Goal: Transaction & Acquisition: Purchase product/service

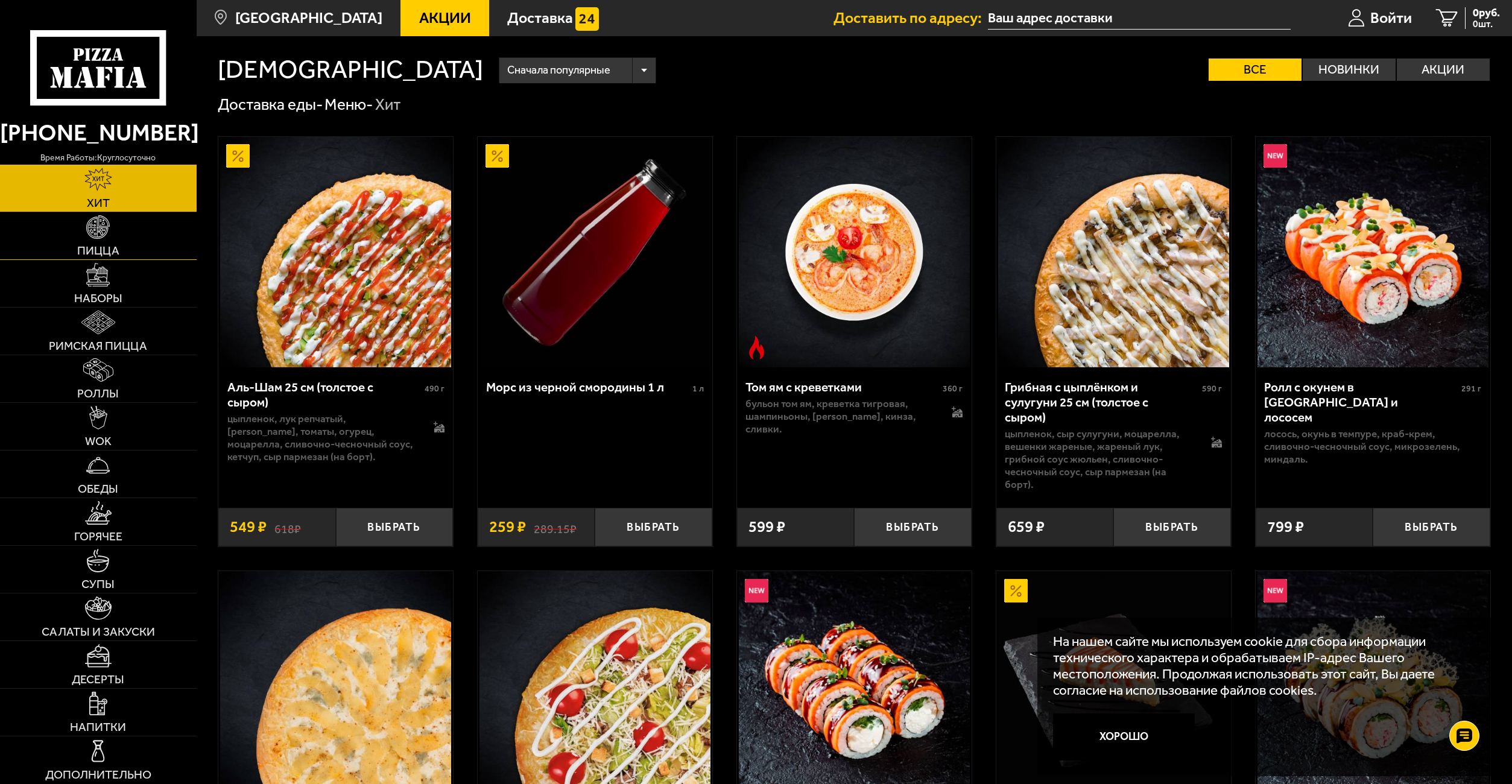
click at [99, 236] on img at bounding box center [98, 227] width 24 height 24
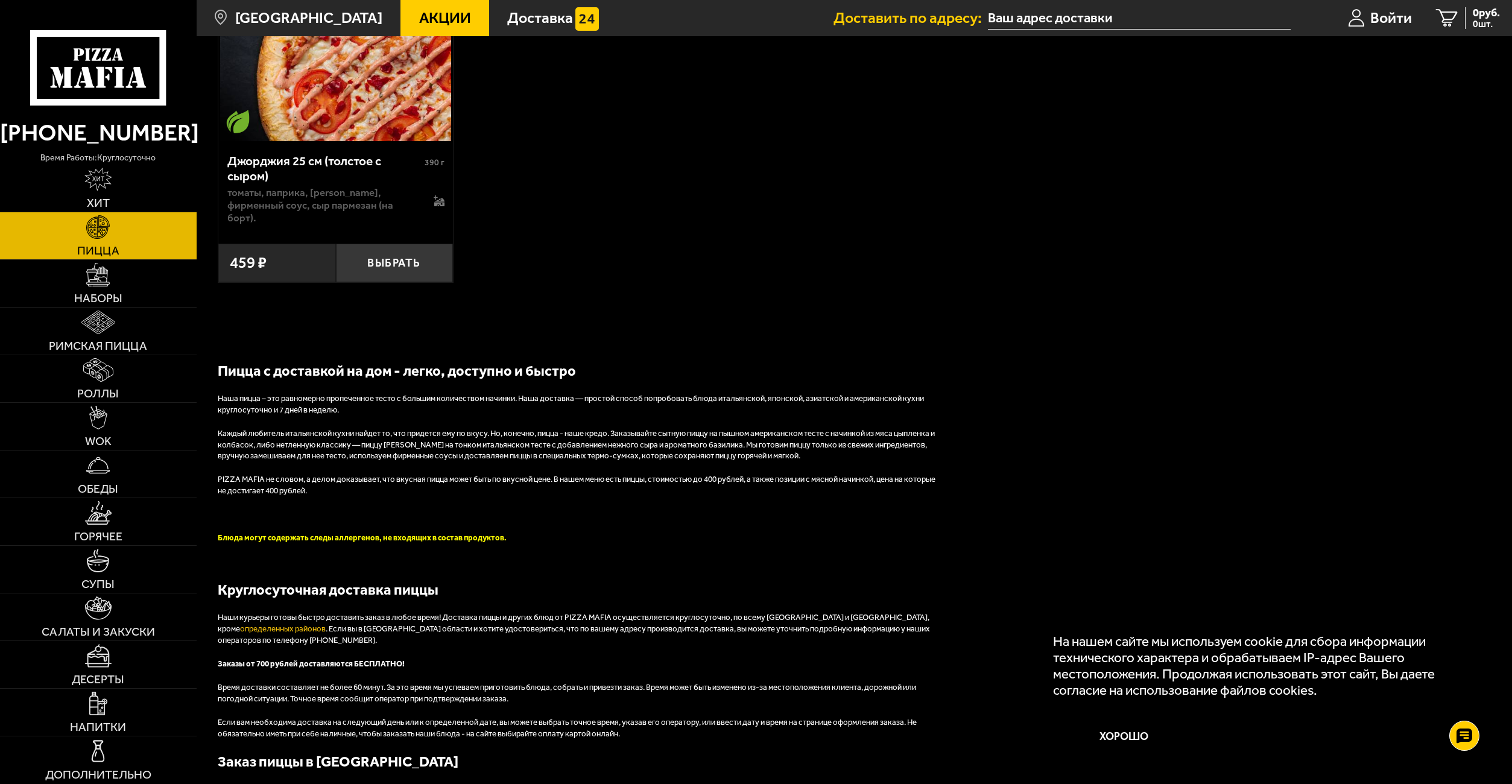
scroll to position [3798, 0]
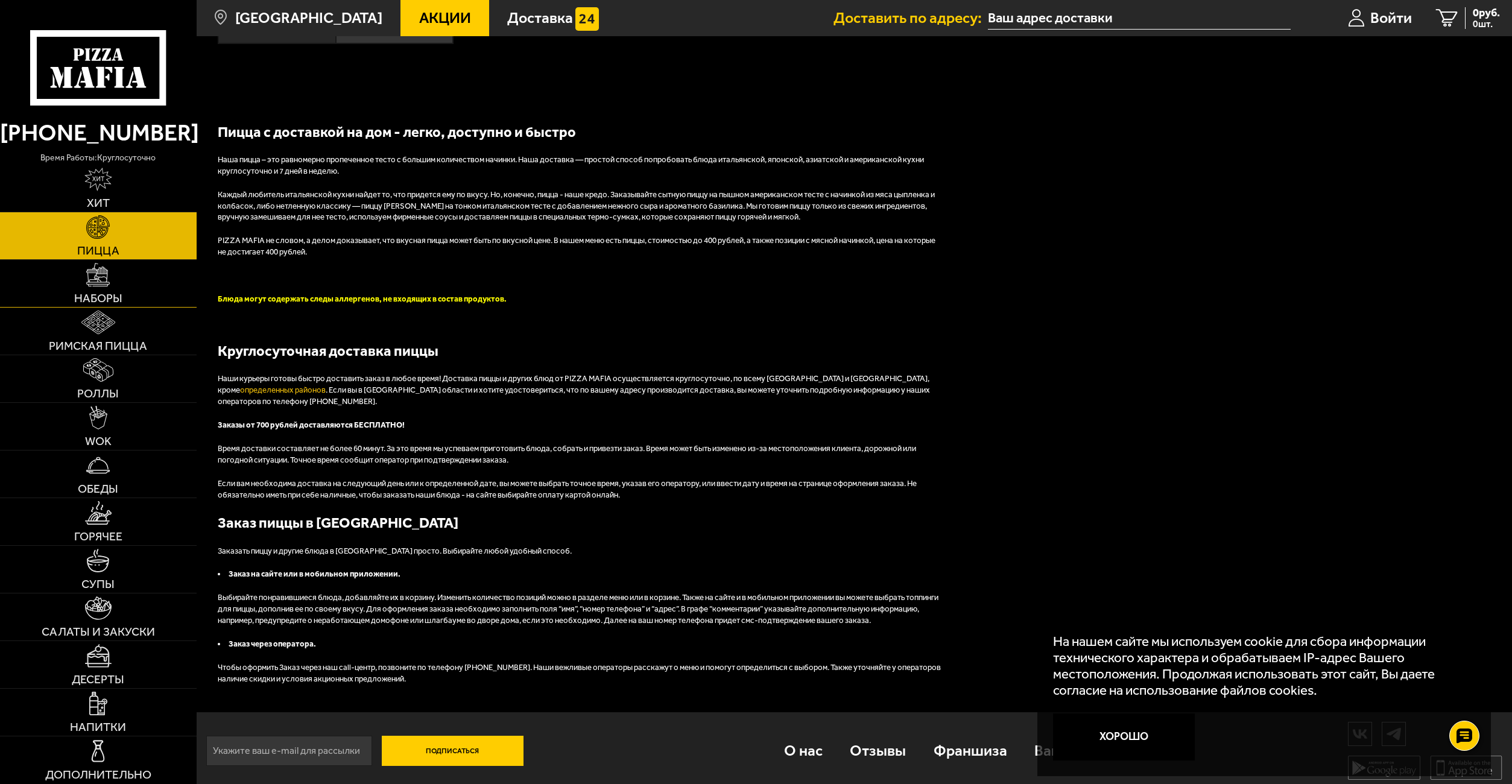
click at [98, 282] on img at bounding box center [98, 275] width 24 height 24
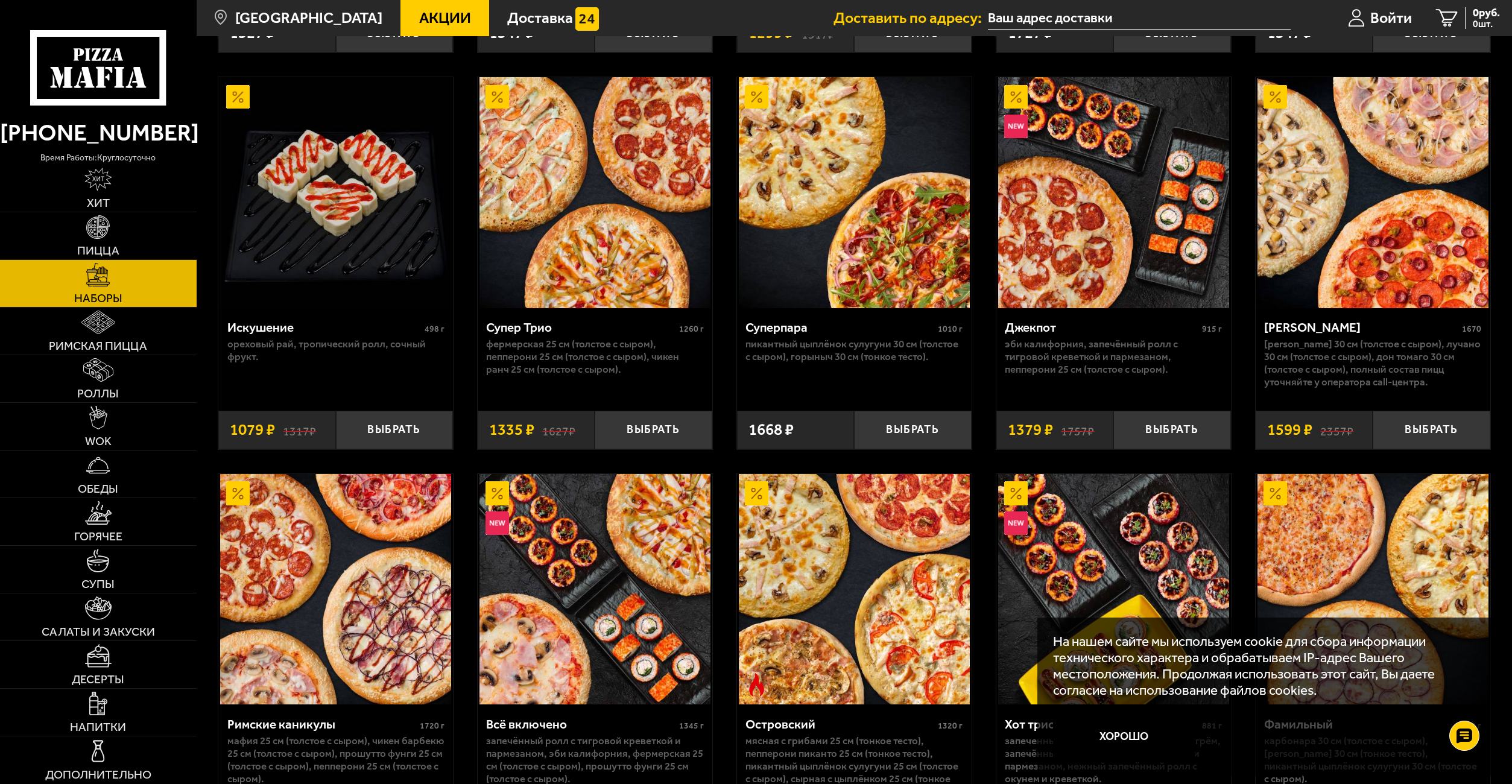
scroll to position [845, 0]
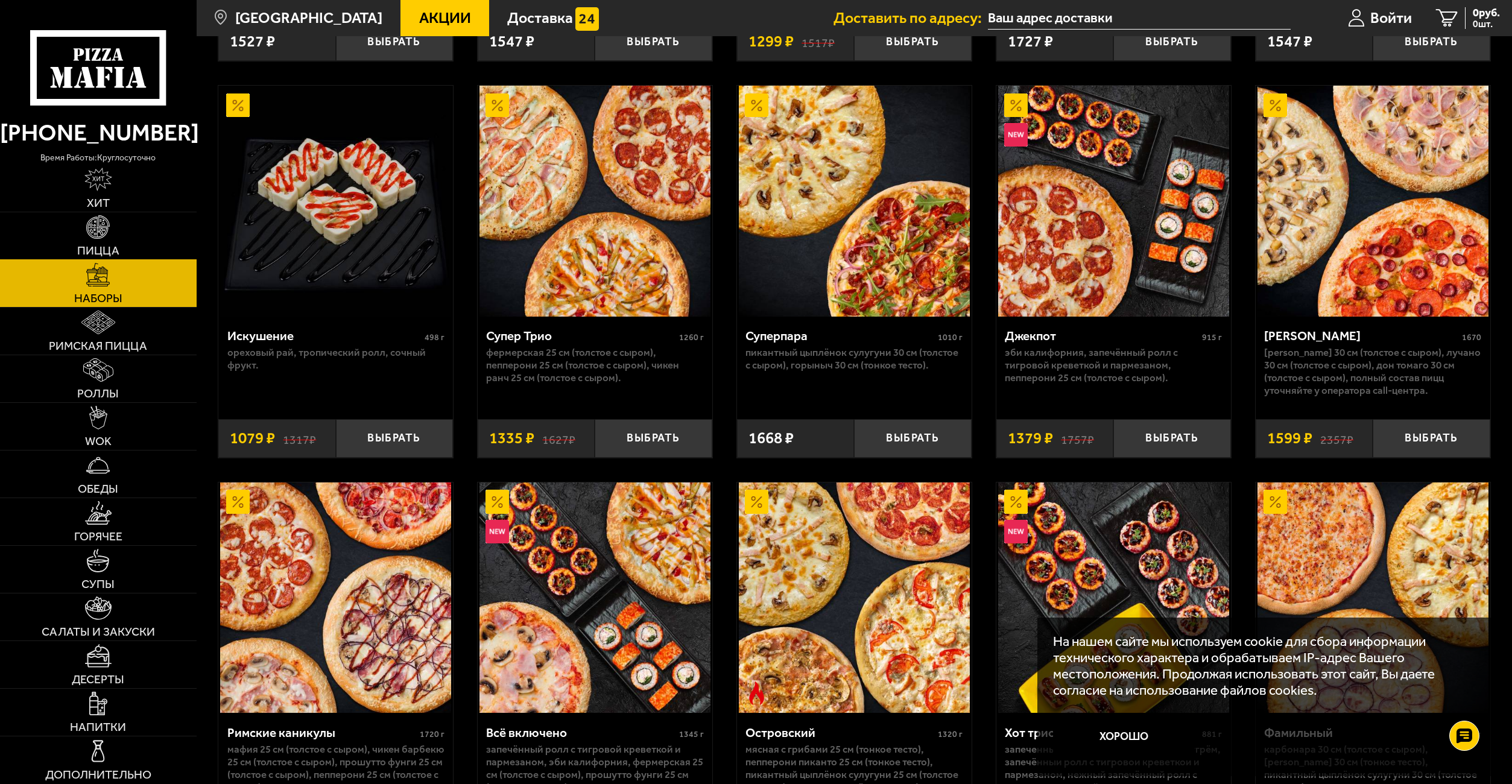
click at [105, 229] on img at bounding box center [98, 227] width 24 height 24
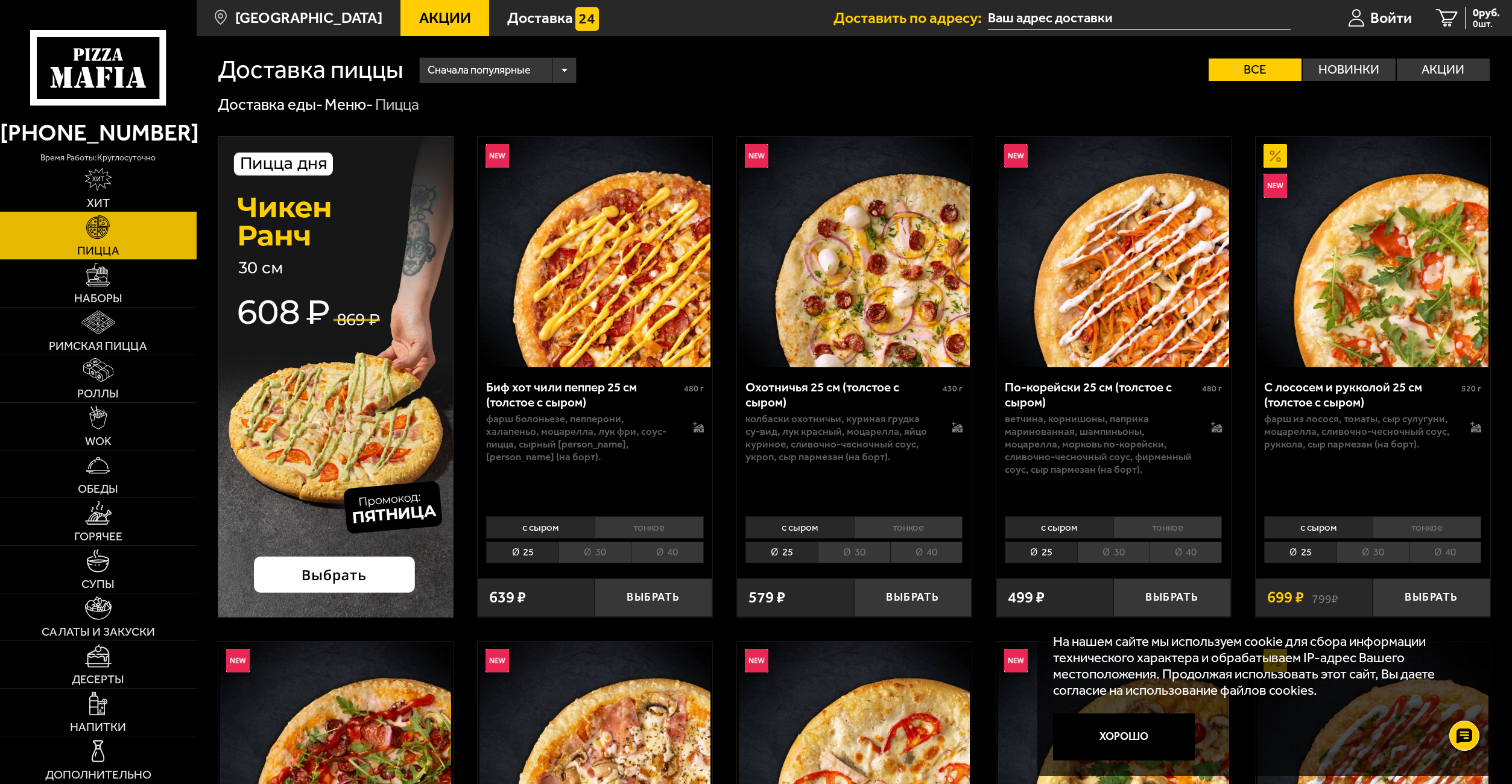
click at [94, 199] on span "Хит" at bounding box center [98, 203] width 23 height 12
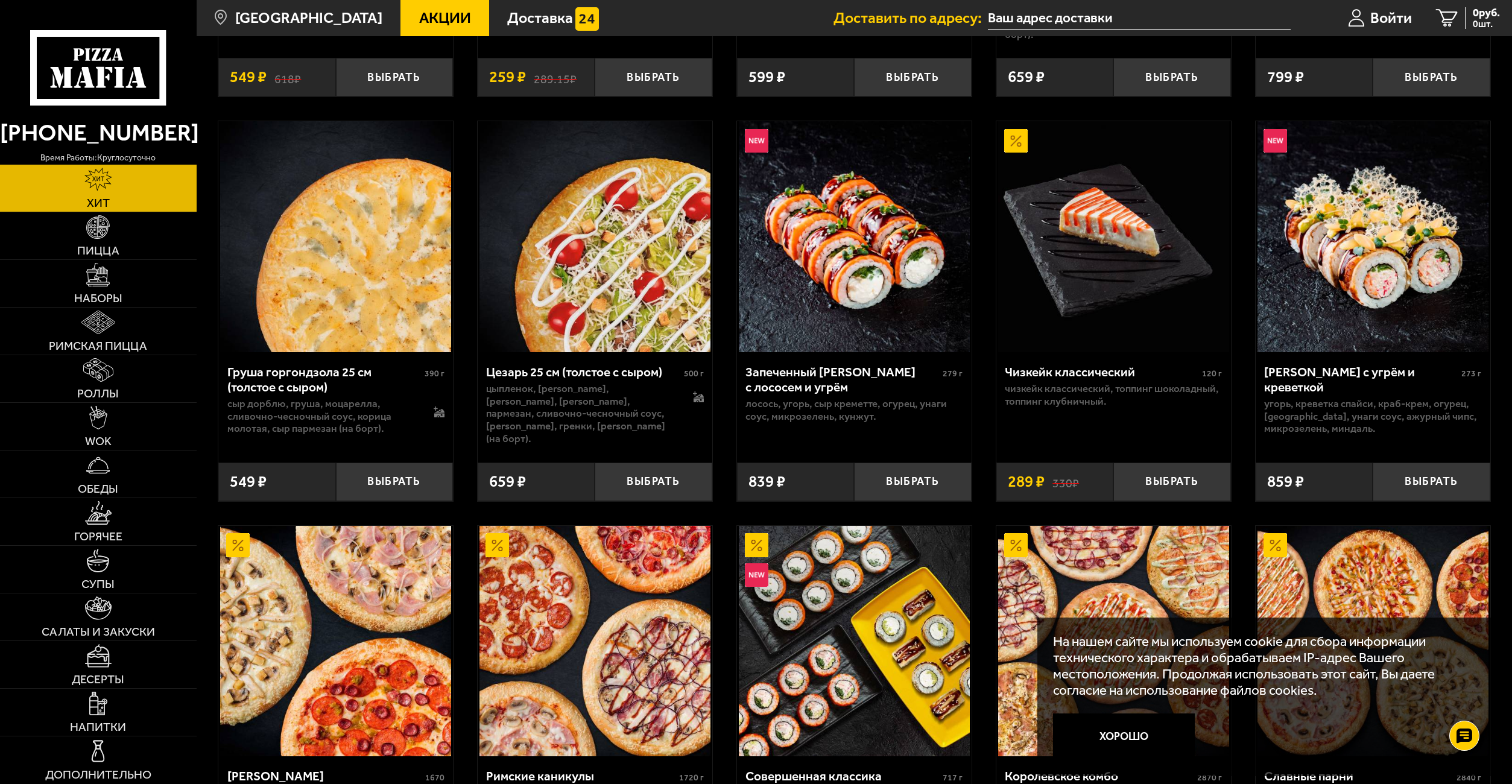
scroll to position [696, 0]
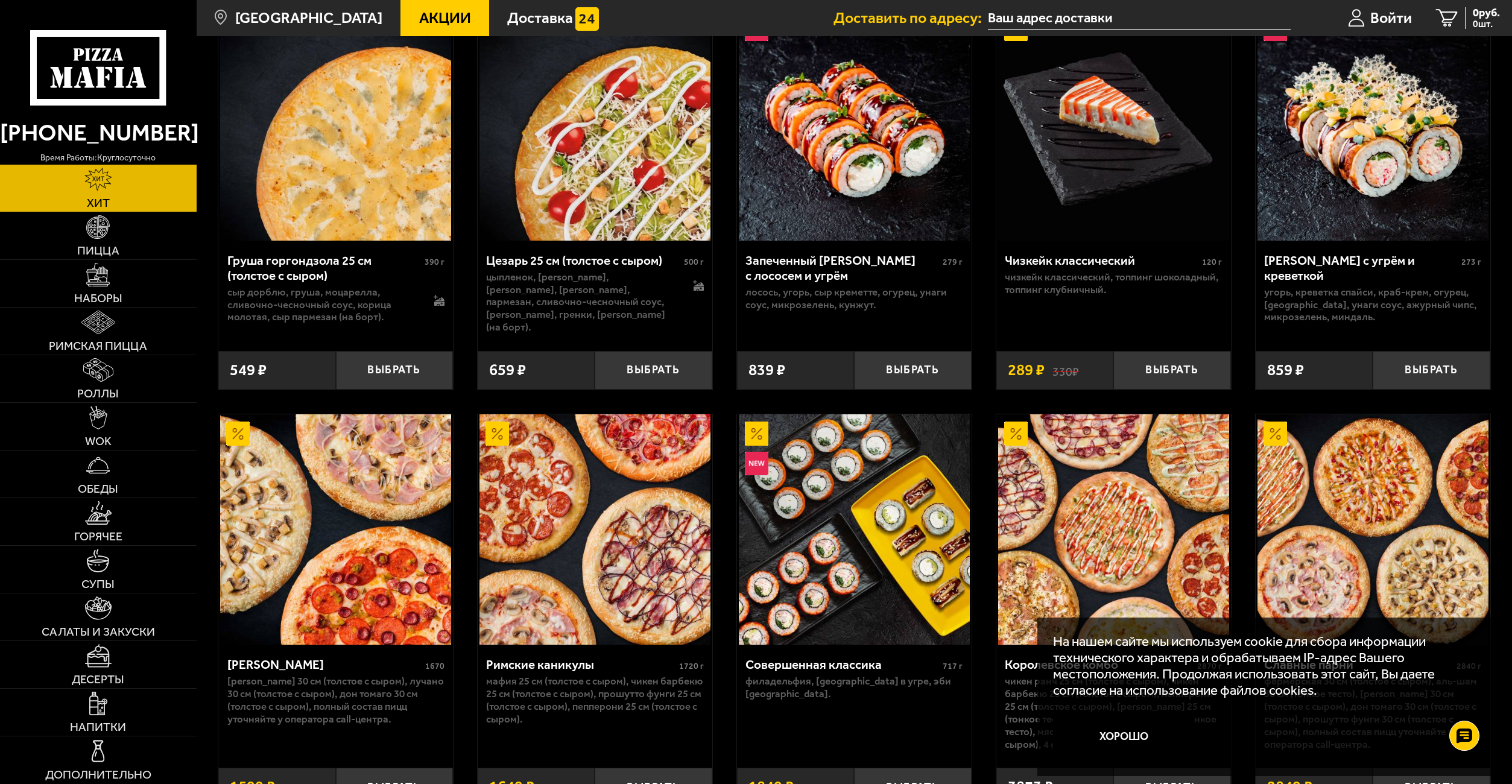
scroll to position [575, 0]
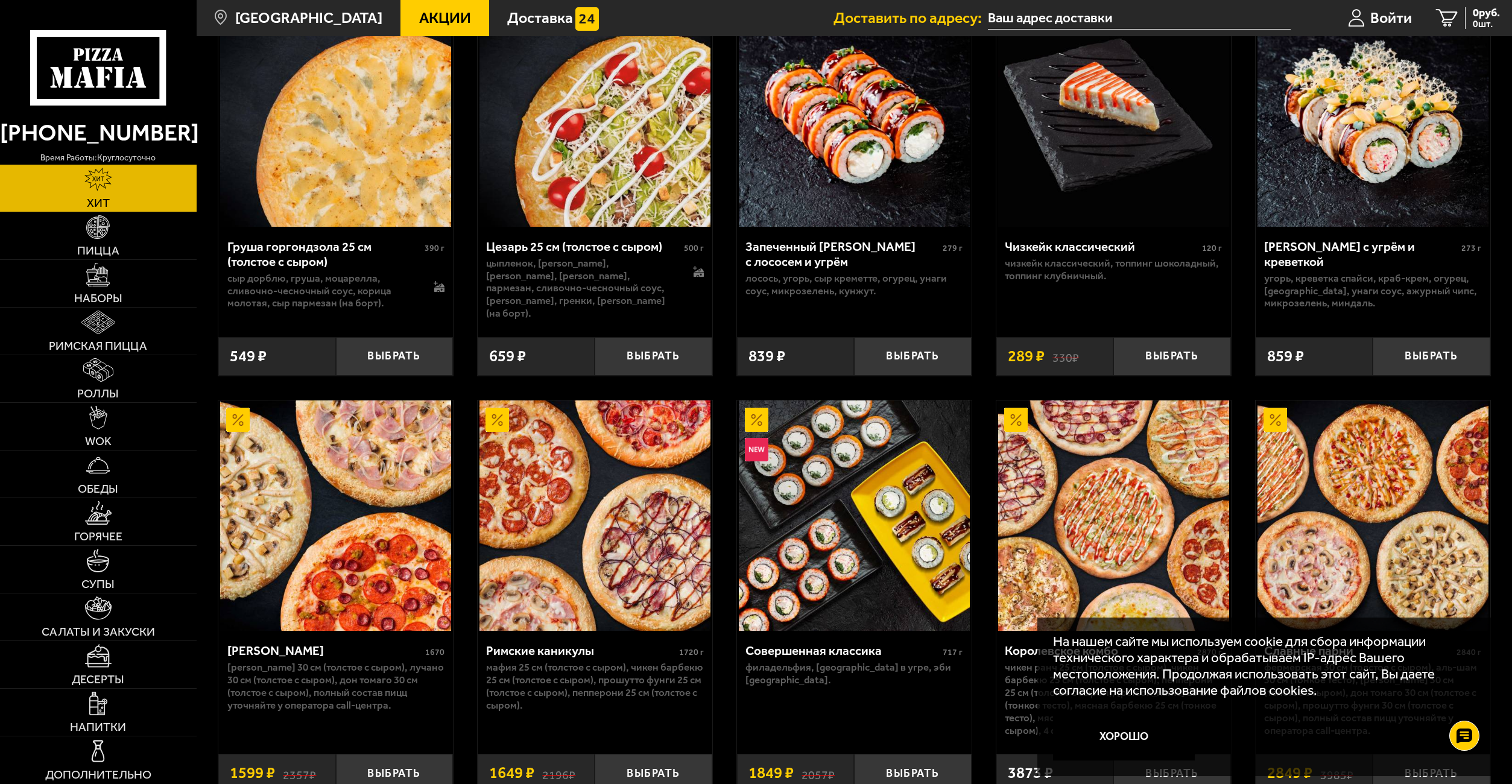
click at [369, 448] on img at bounding box center [335, 516] width 231 height 231
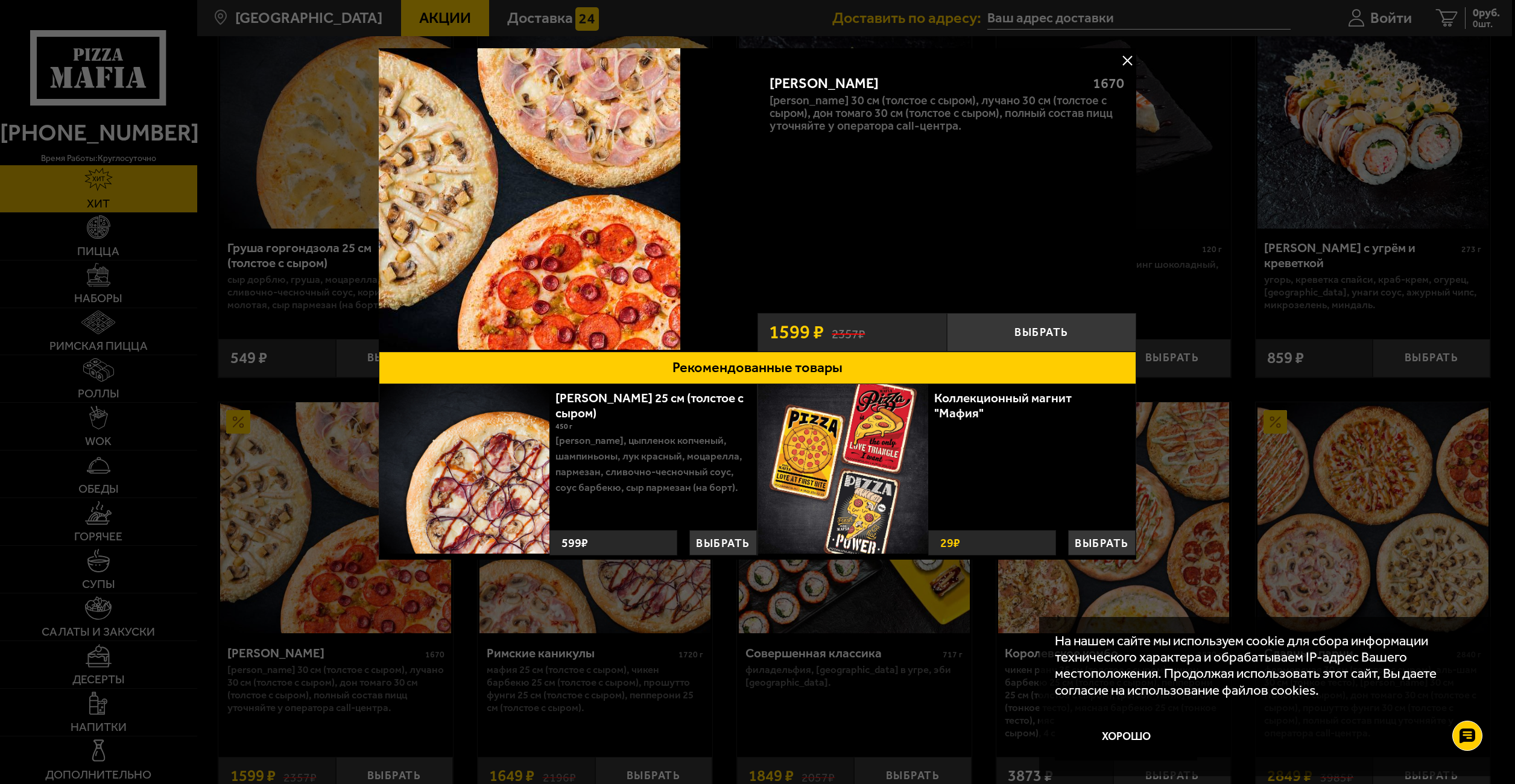
click at [1132, 65] on button at bounding box center [1127, 61] width 18 height 18
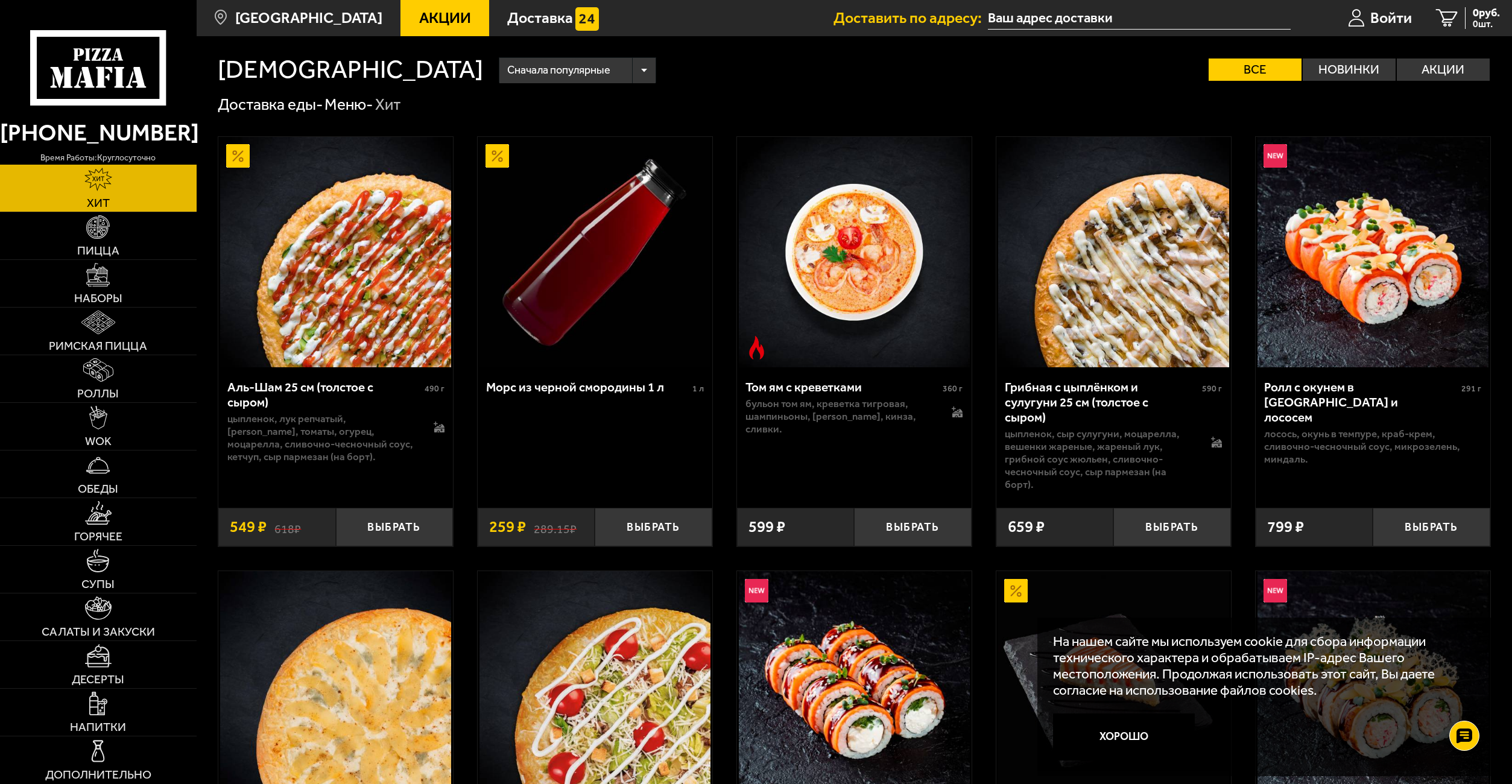
click at [507, 73] on span "Сначала популярные" at bounding box center [559, 70] width 103 height 30
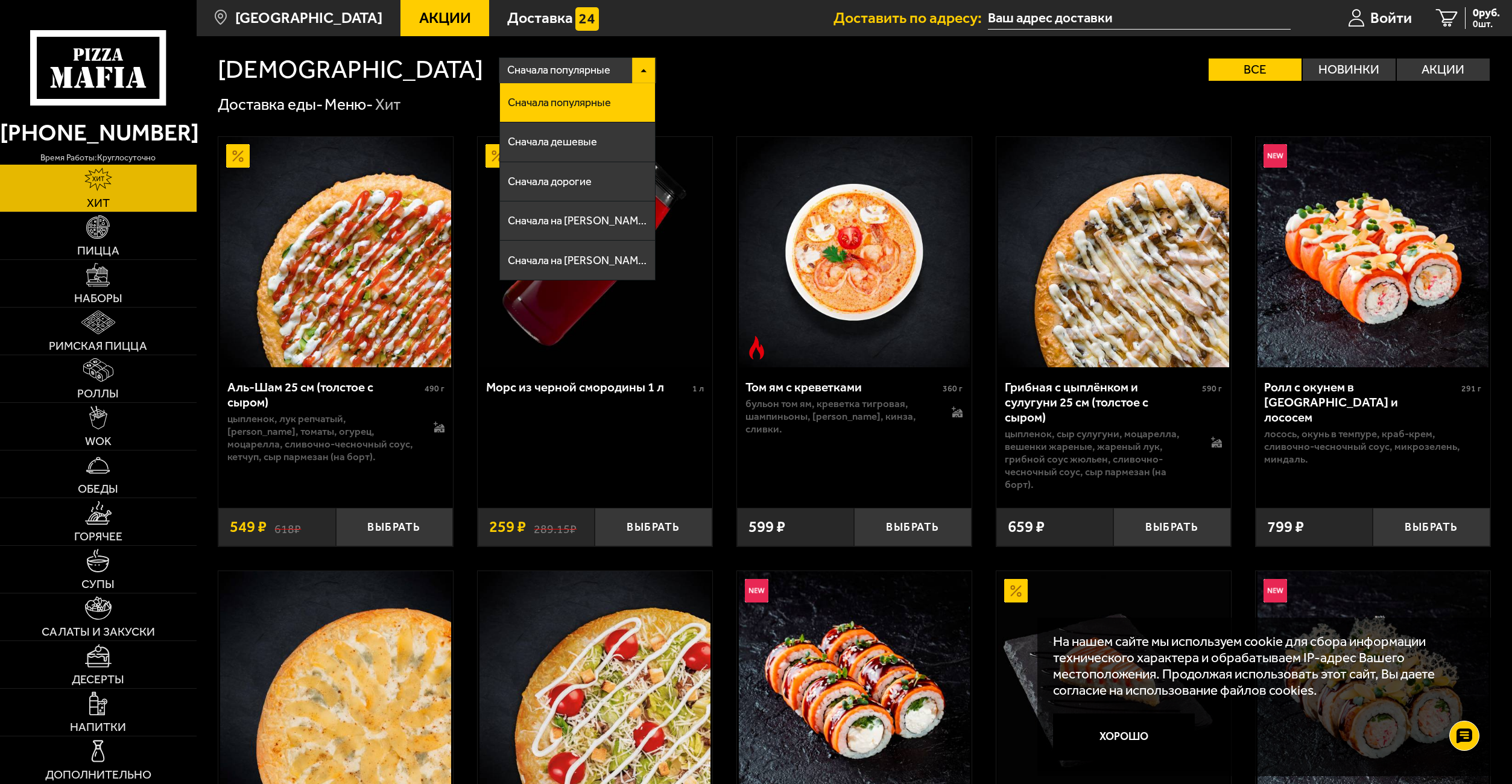
click at [673, 85] on div "Хиты Сначала популярные Сначала популярные Сначала дешевые Сначала дорогие Снач…" at bounding box center [855, 728] width 1316 height 1384
click at [933, 118] on div "Аль-Шам 25 см (толстое с сыром) 490 г цыпленок, лук репчатый, салат айсберг, то…" at bounding box center [855, 752] width 1316 height 1275
click at [499, 74] on div "Сначала популярные" at bounding box center [577, 70] width 156 height 25
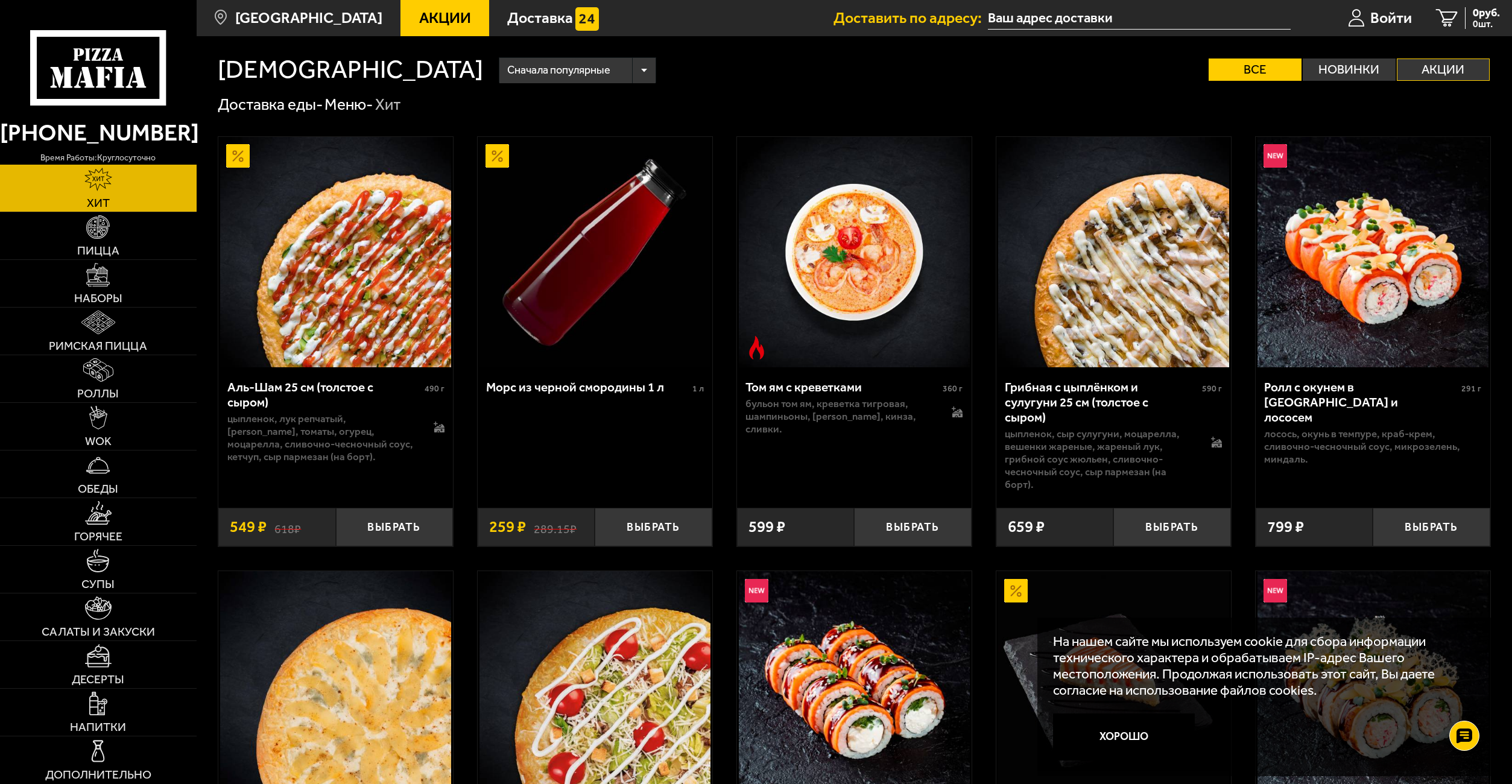
click at [1421, 68] on label "Акции" at bounding box center [1444, 69] width 93 height 22
click at [0, 0] on input "Акции" at bounding box center [0, 0] width 0 height 0
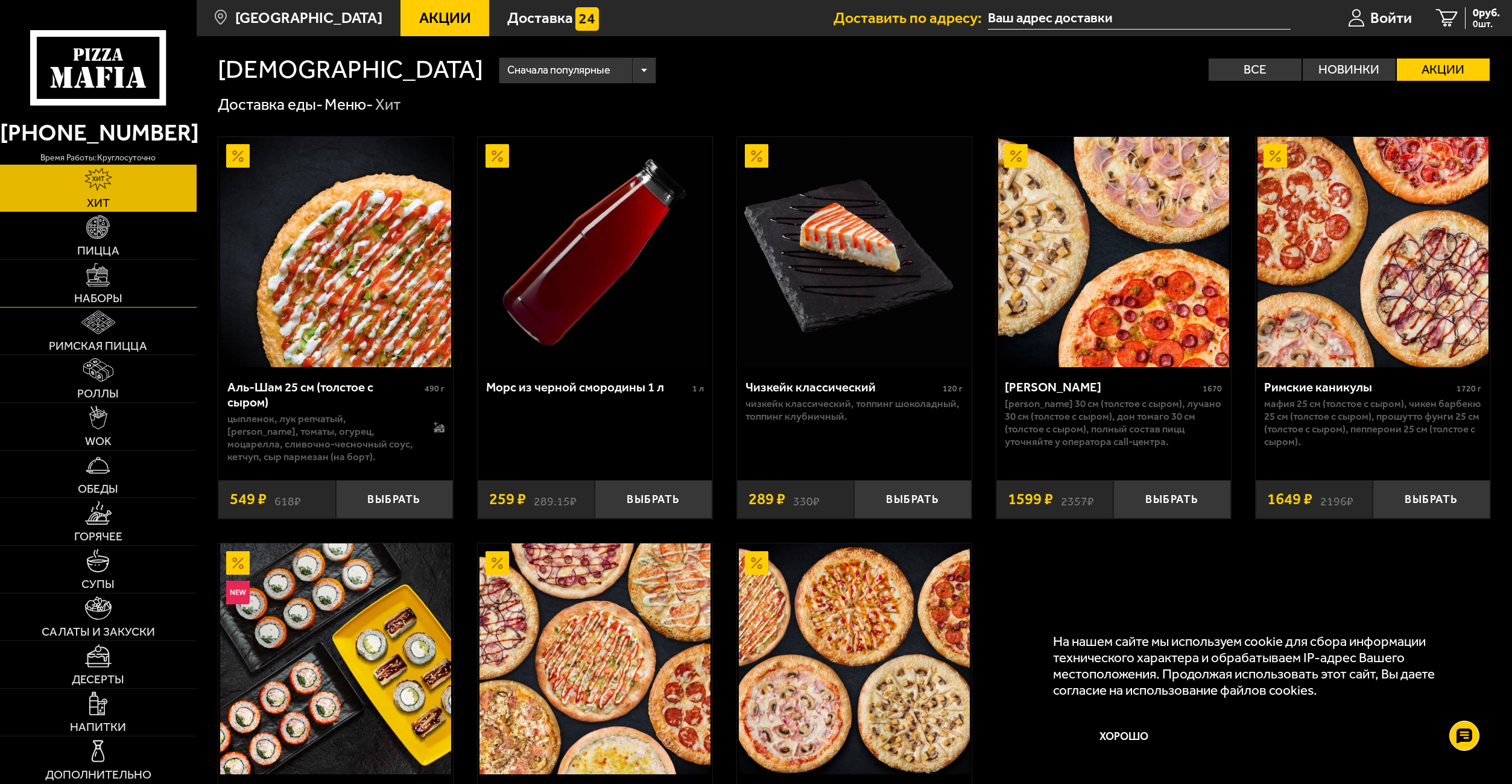
click at [102, 279] on img at bounding box center [98, 275] width 24 height 24
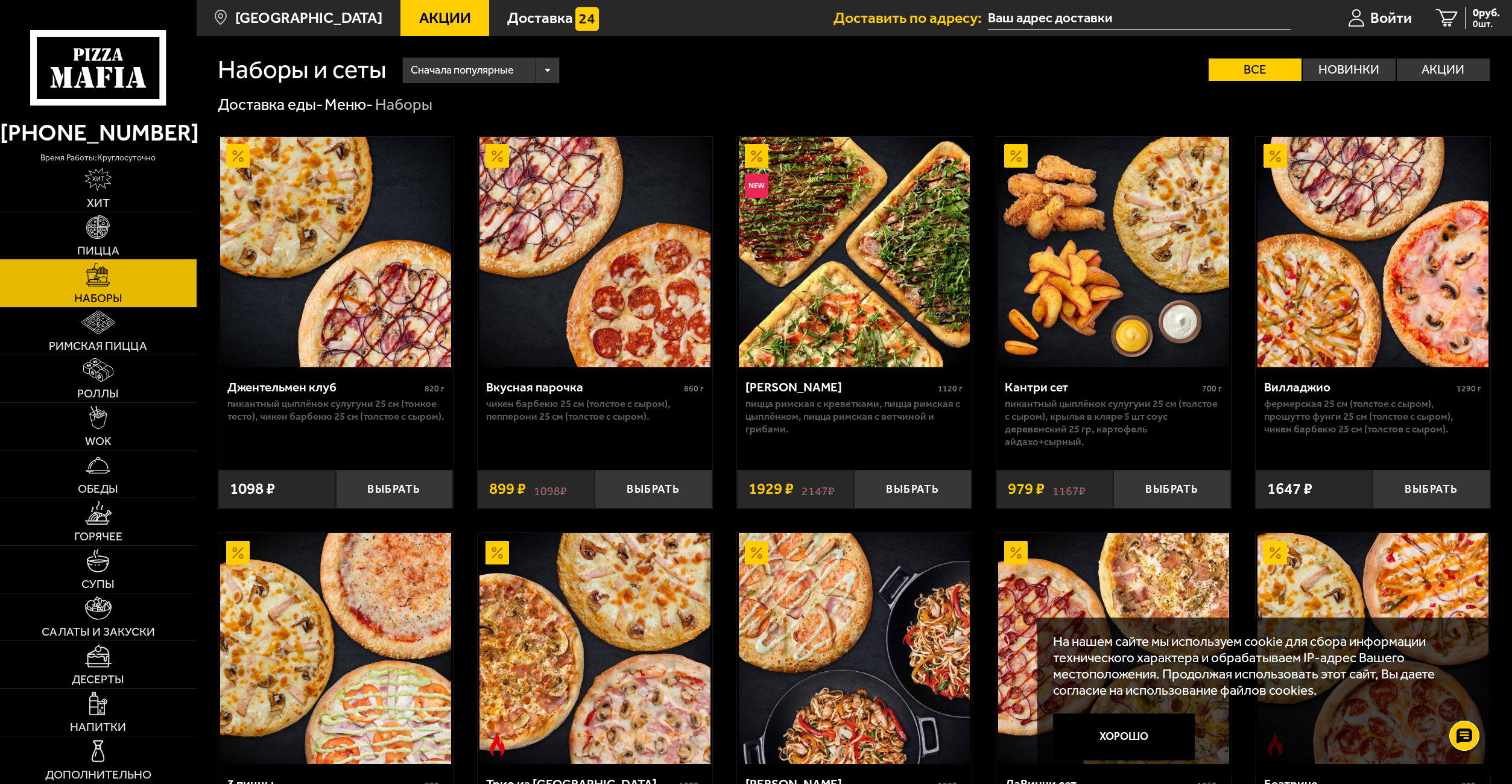
click at [103, 228] on img at bounding box center [98, 227] width 24 height 24
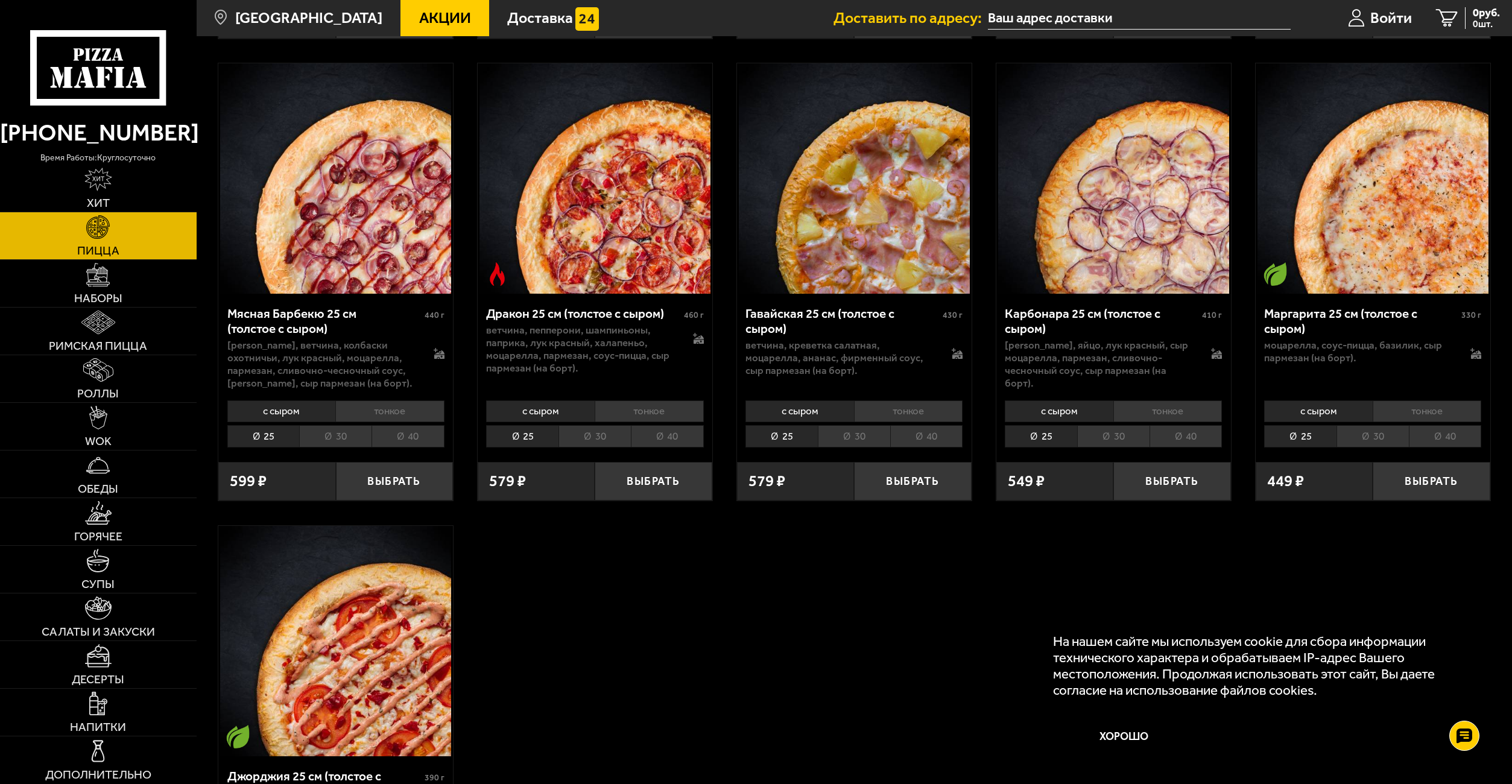
scroll to position [2955, 0]
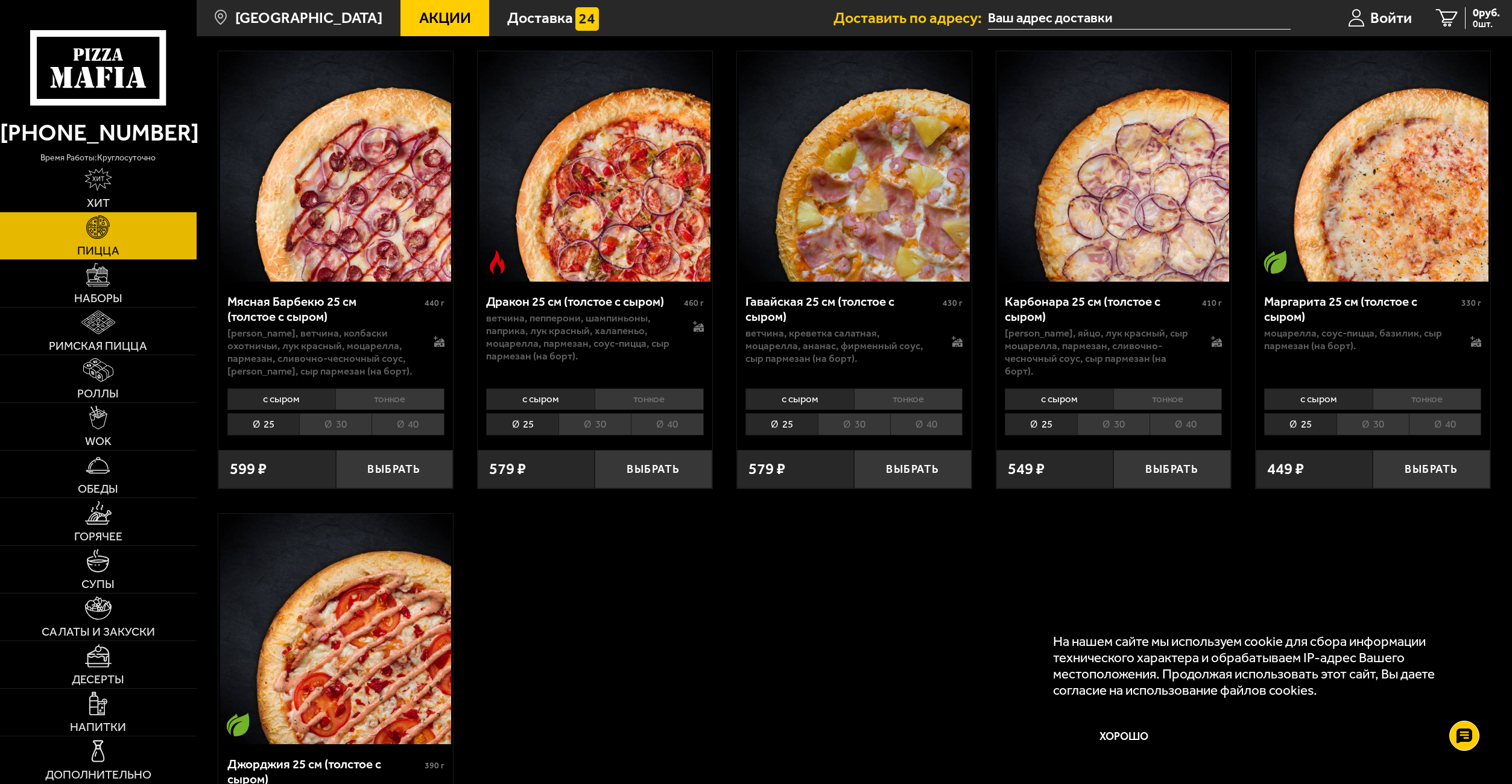
click at [666, 395] on li "тонкое" at bounding box center [649, 399] width 109 height 22
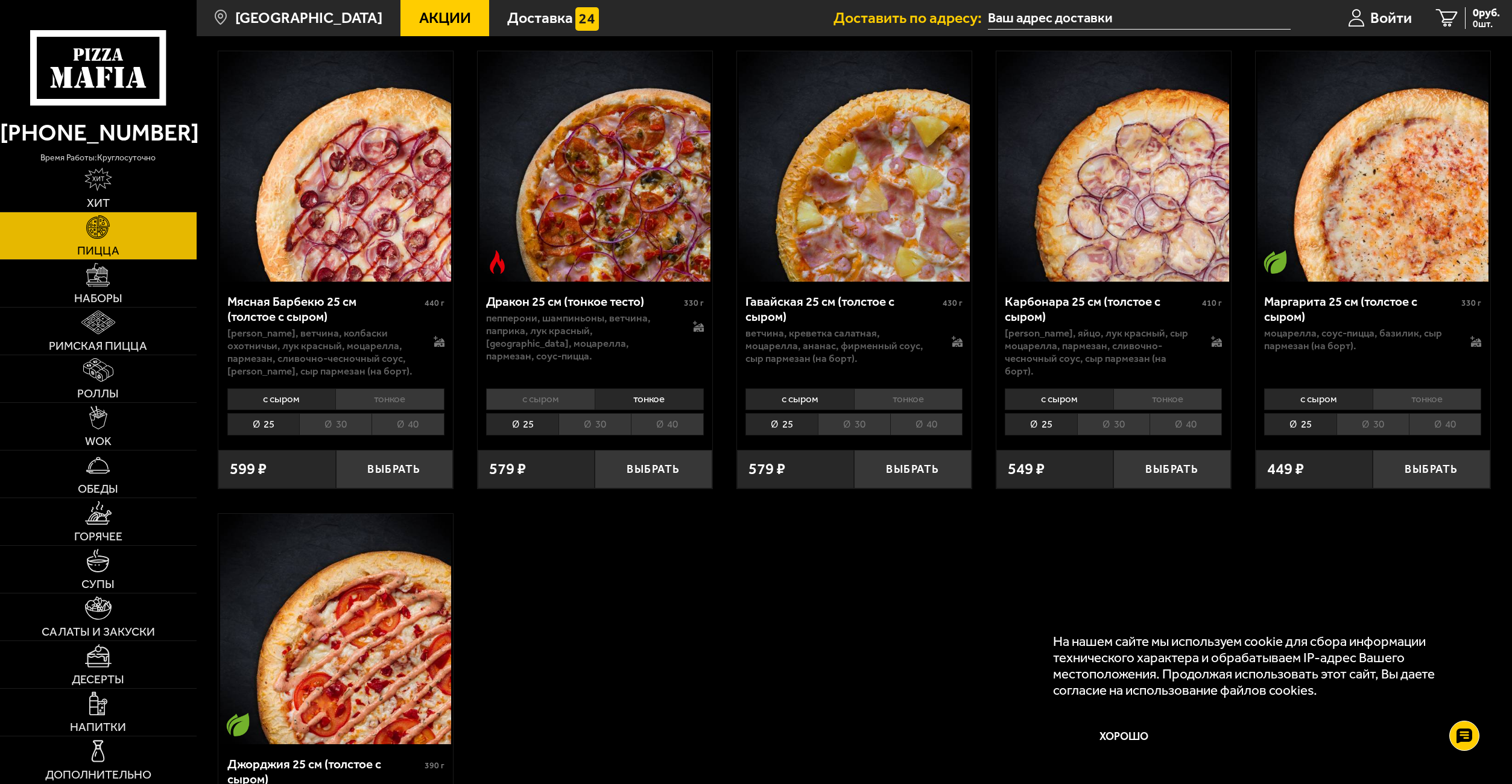
click at [663, 422] on li "40" at bounding box center [667, 424] width 73 height 22
